Goal: Task Accomplishment & Management: Use online tool/utility

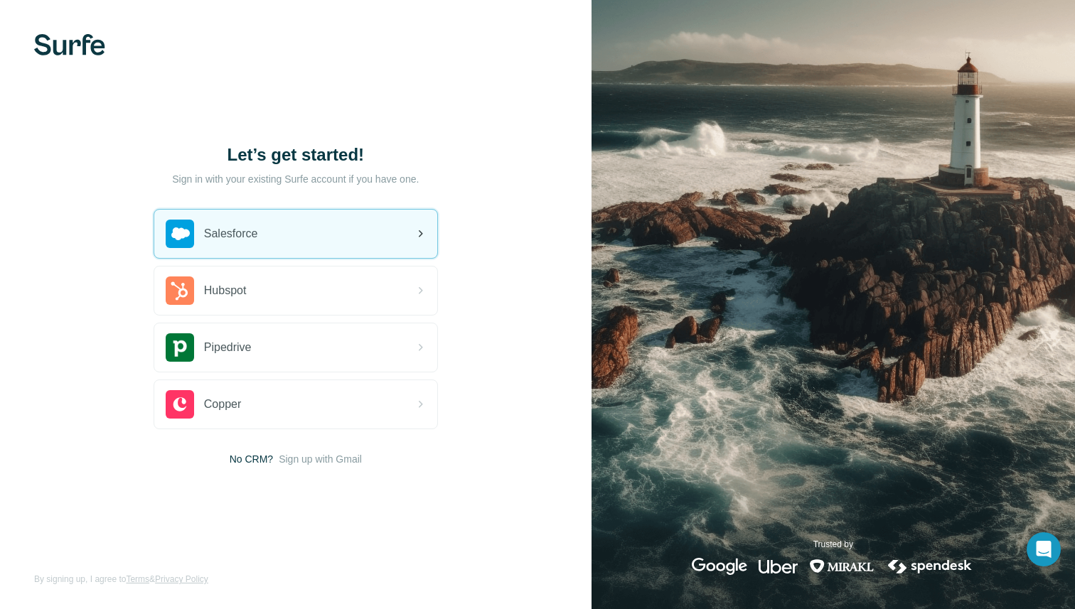
click at [305, 242] on div "Salesforce" at bounding box center [295, 234] width 283 height 48
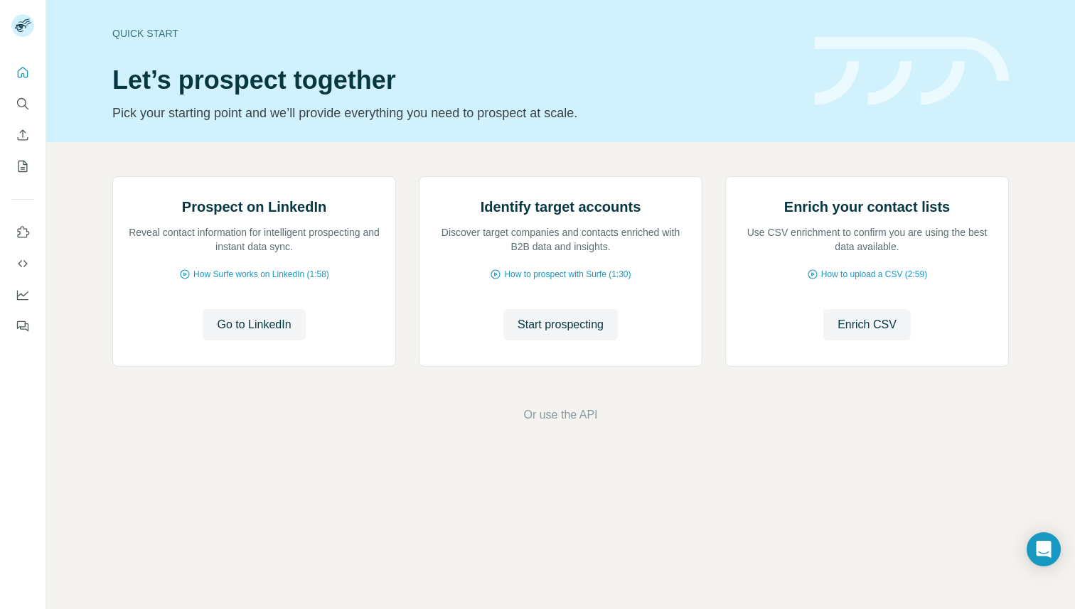
click at [151, 34] on div "Quick start" at bounding box center [454, 33] width 685 height 14
click at [21, 65] on icon "Quick start" at bounding box center [23, 72] width 14 height 14
click at [22, 70] on icon "Quick start" at bounding box center [23, 72] width 14 height 14
click at [19, 106] on icon "Search" at bounding box center [21, 102] width 9 height 9
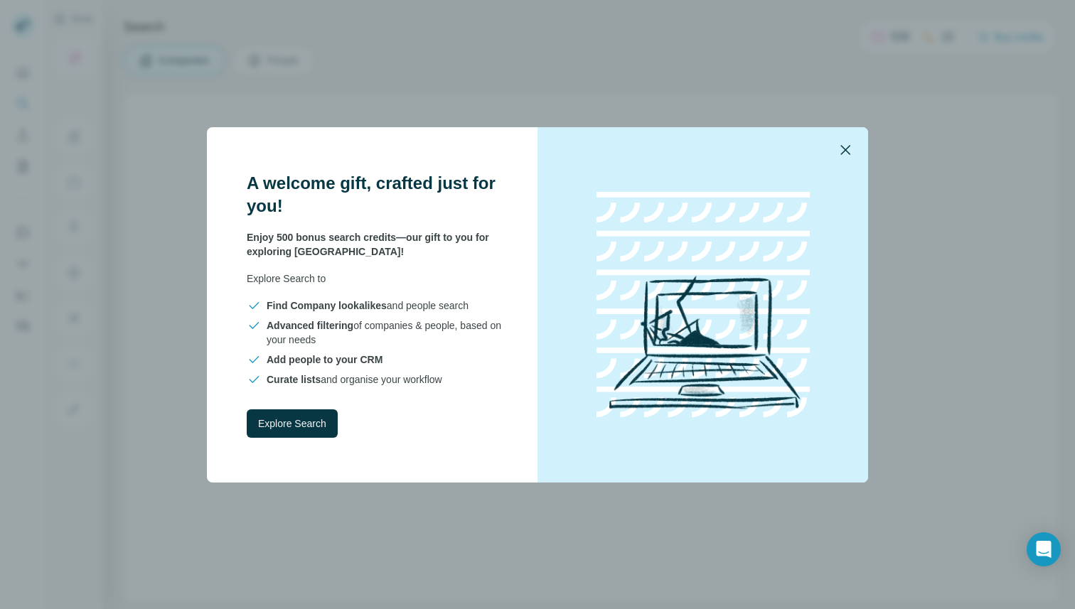
click at [844, 154] on icon "button" at bounding box center [844, 149] width 17 height 17
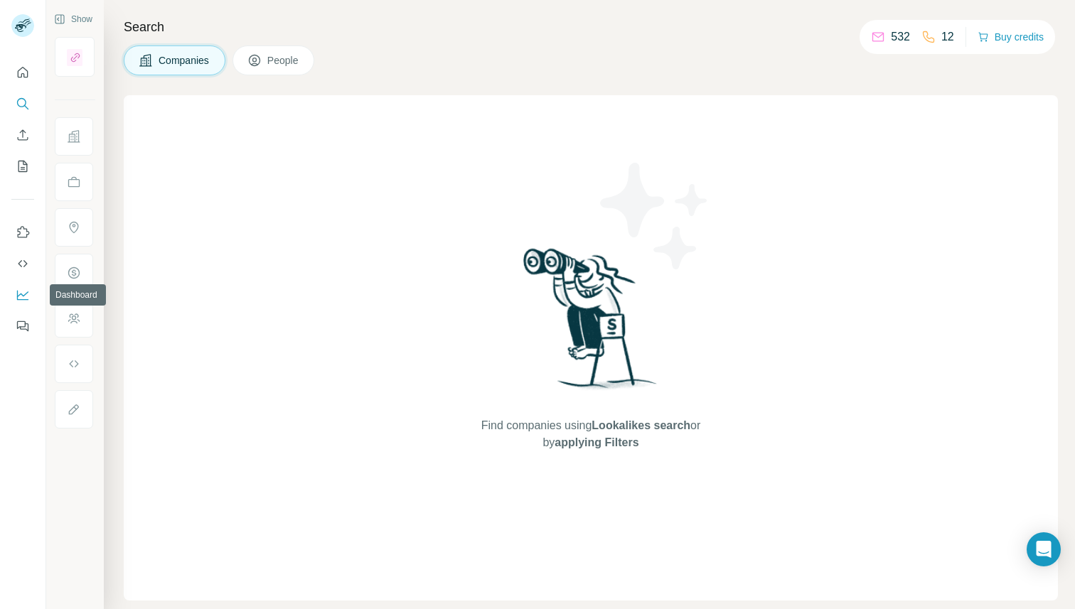
click at [26, 301] on icon "Dashboard" at bounding box center [23, 295] width 14 height 14
